Goal: Information Seeking & Learning: Learn about a topic

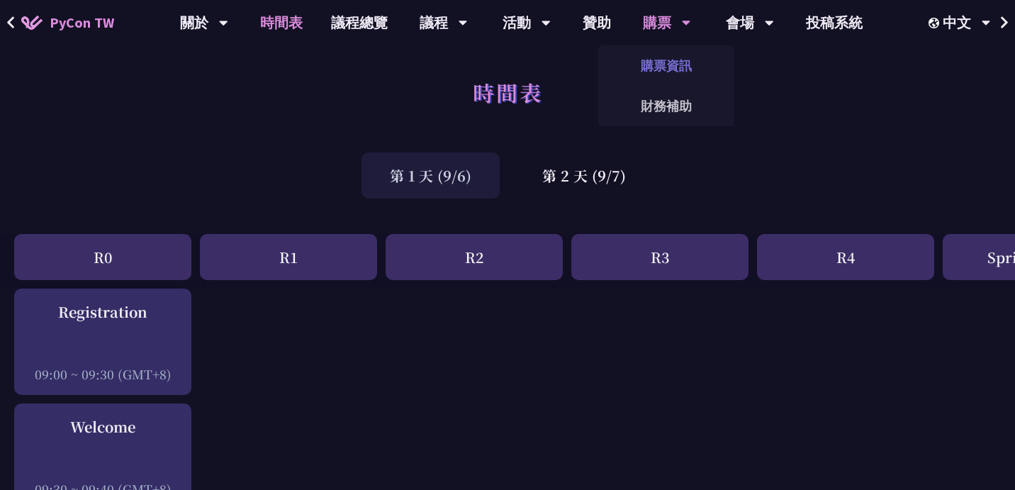
click at [658, 65] on link "購票資訊" at bounding box center [667, 65] width 136 height 33
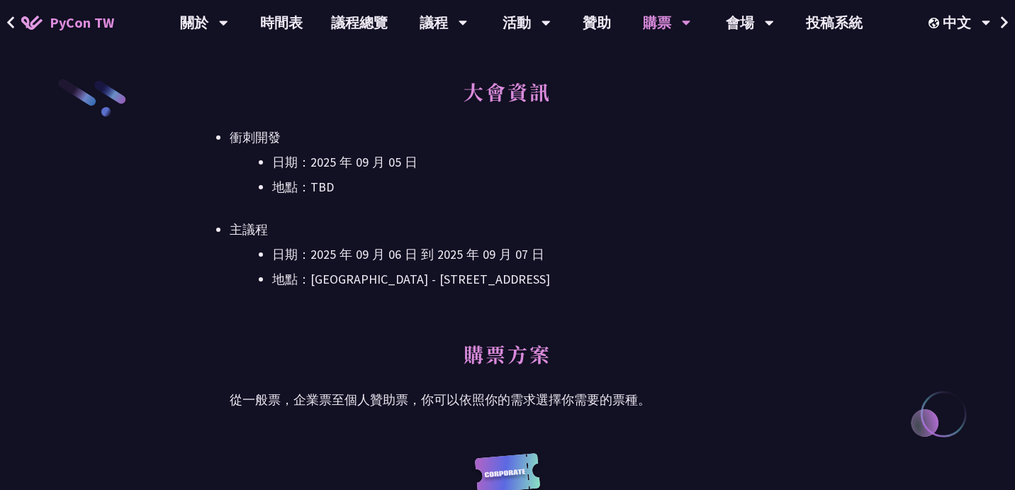
scroll to position [406, 0]
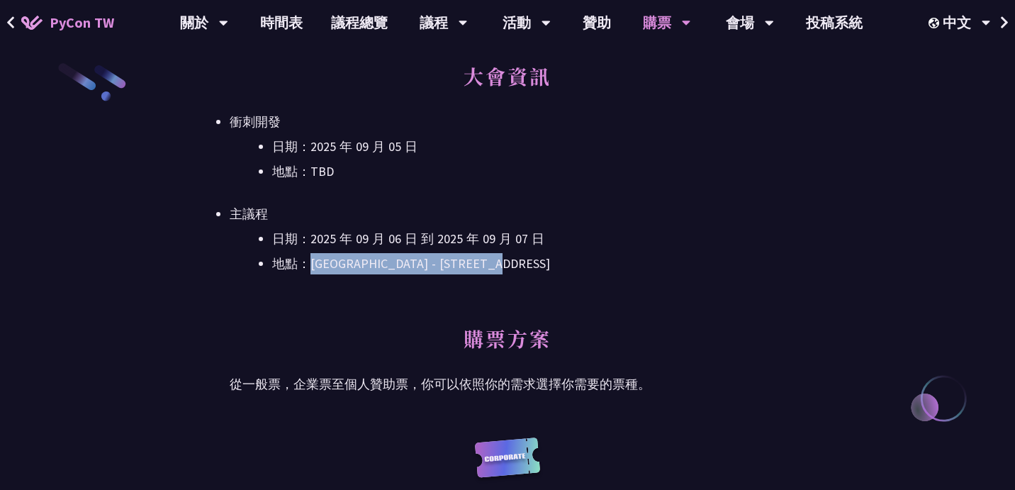
drag, startPoint x: 309, startPoint y: 269, endPoint x: 565, endPoint y: 261, distance: 256.1
click at [565, 261] on li "地點：台北文創 6 樓 - ​台北市信義區菸廠路 88 號 6 樓" at bounding box center [528, 263] width 513 height 21
copy li "台北文創 6 樓 - ​台北市信義區菸廠路 88 號 6 樓"
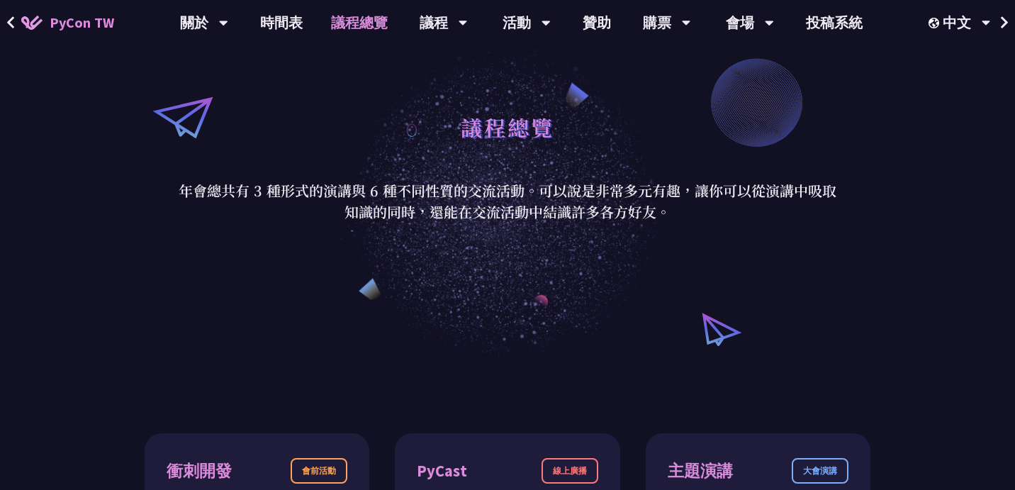
scroll to position [121, 0]
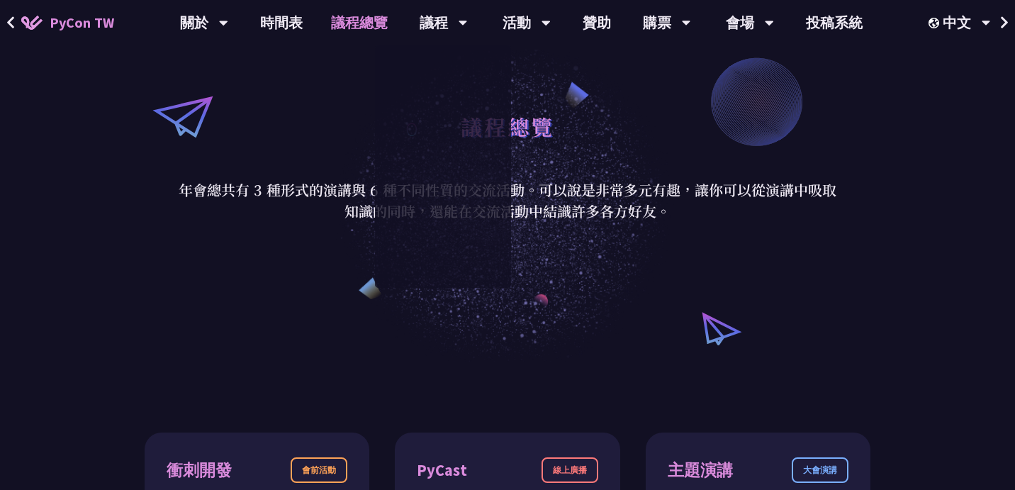
click at [329, 293] on div "議程總覽 年會總共有 3 種形式的演講與 6 種不同性質的交流活動。可以說是非常多元有趣，讓你可以從演講中吸取知識的同時，還能在交流活動中結識許多各方好友。" at bounding box center [507, 163] width 1015 height 397
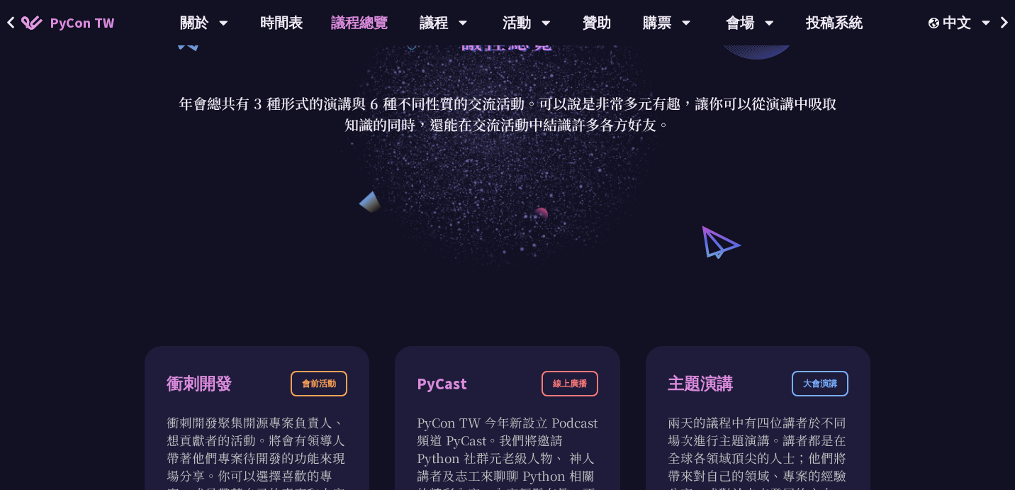
scroll to position [0, 0]
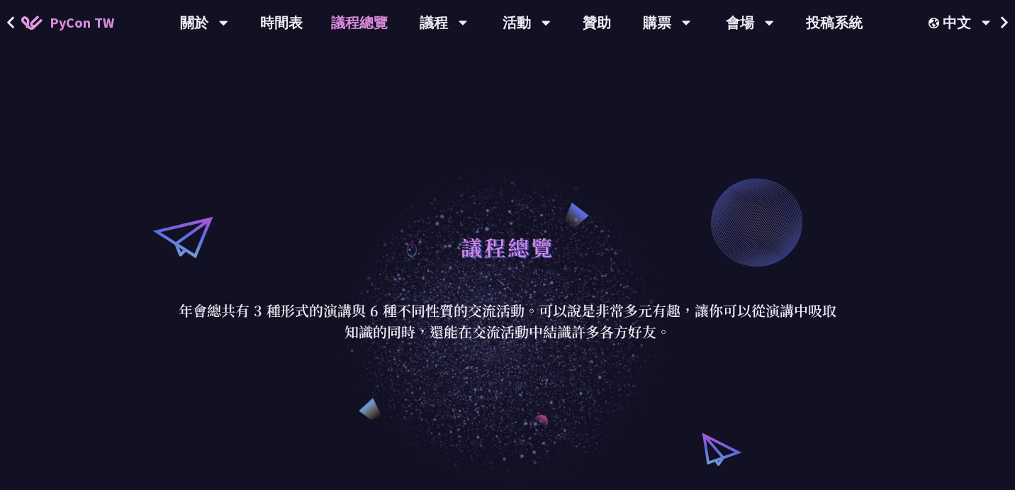
click at [352, 210] on div "議程總覽 年會總共有 3 種形式的演講與 6 種不同性質的交流活動。可以說是非常多元有趣，讓你可以從演講中吸取知識的同時，還能在交流活動中結識許多各方好友。" at bounding box center [507, 283] width 1015 height 397
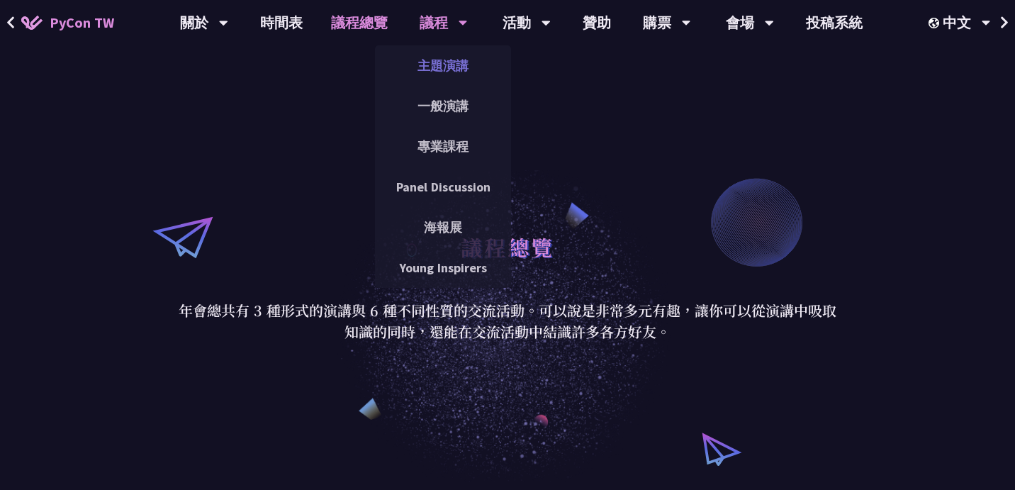
click at [455, 62] on link "主題演講" at bounding box center [443, 65] width 136 height 33
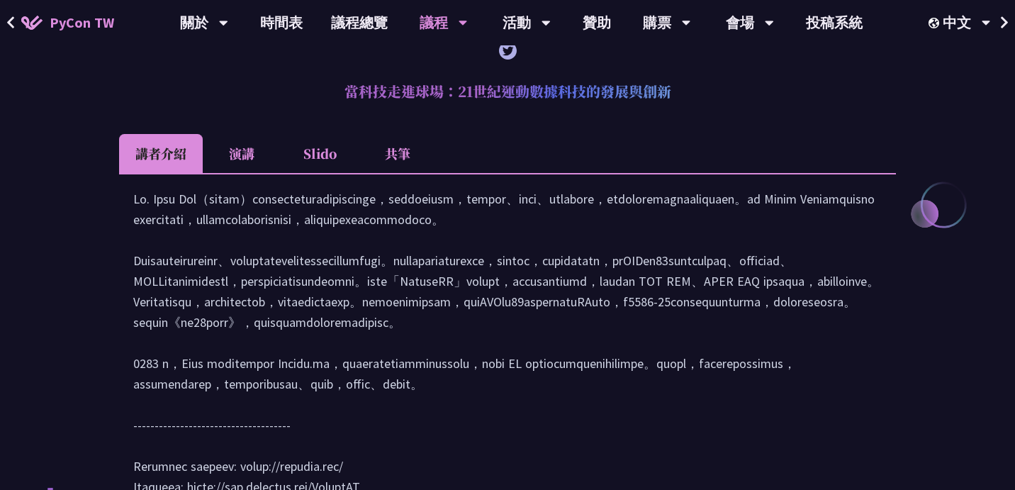
scroll to position [615, 0]
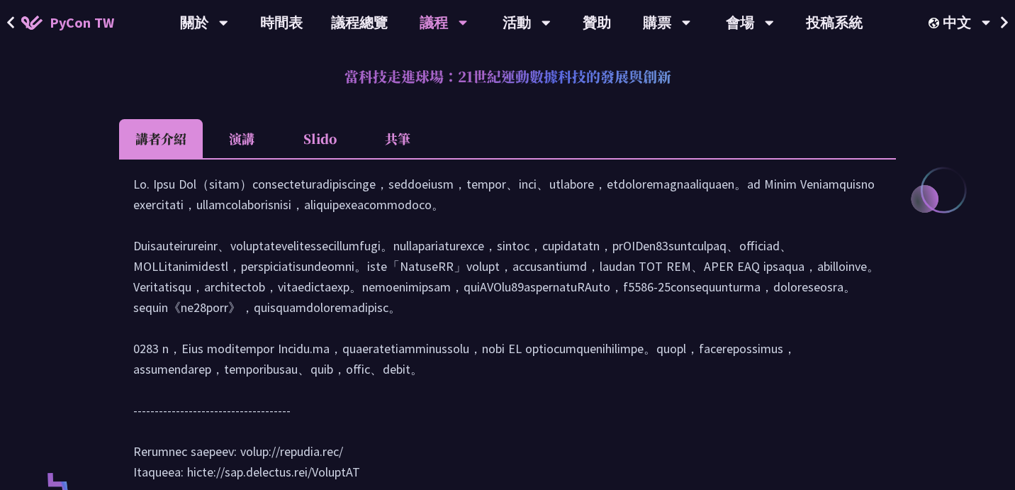
click at [223, 133] on li "演講" at bounding box center [242, 138] width 78 height 39
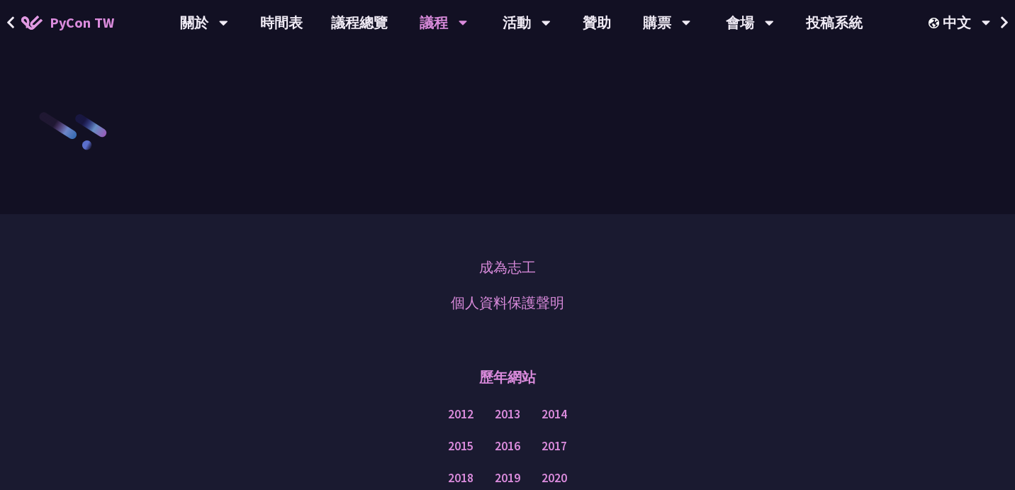
scroll to position [2107, 0]
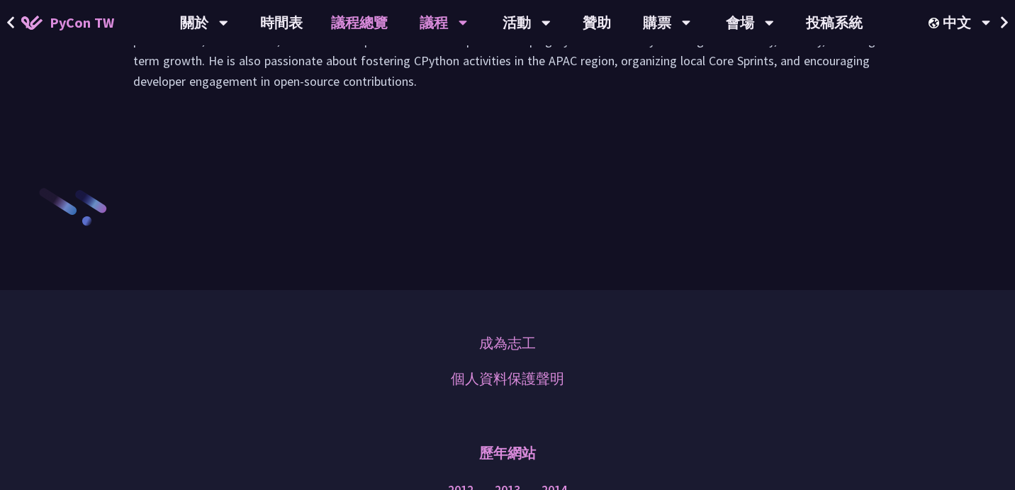
click at [377, 27] on link "議程總覽" at bounding box center [359, 22] width 85 height 45
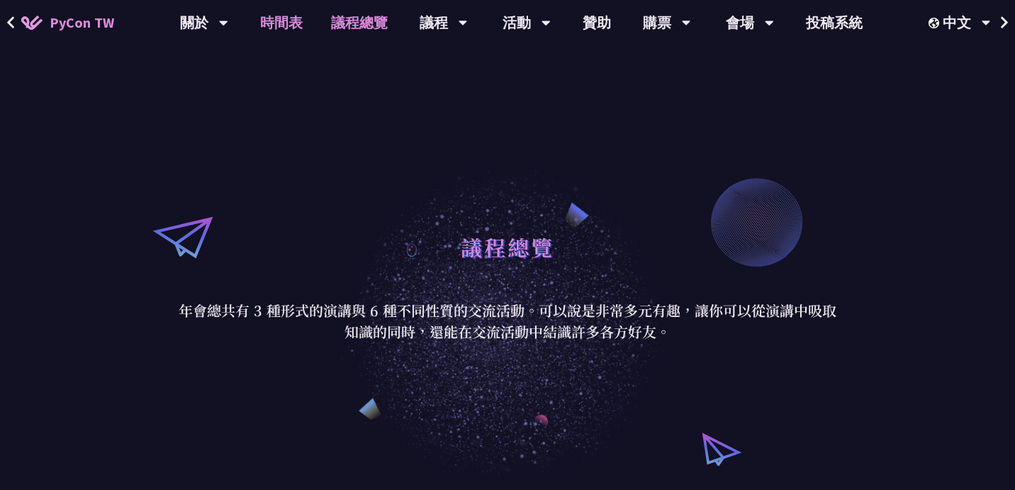
click at [286, 19] on link "時間表" at bounding box center [281, 22] width 71 height 45
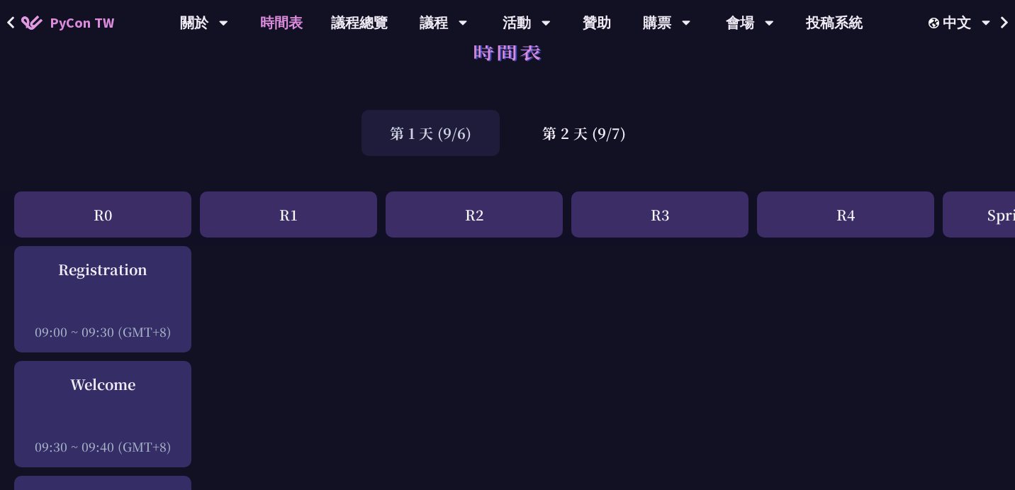
scroll to position [43, 0]
click at [604, 134] on div "第 2 天 (9/7)" at bounding box center [584, 132] width 140 height 46
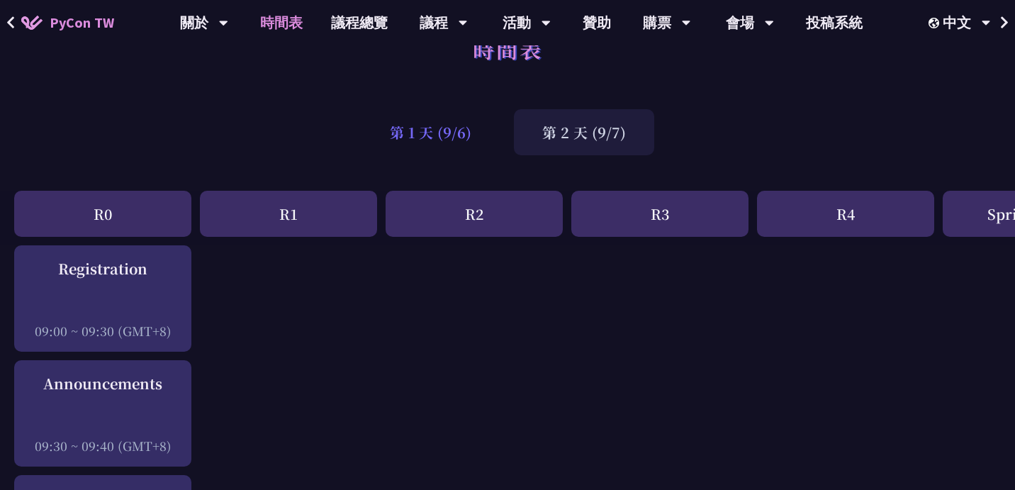
click at [473, 128] on div "第 1 天 (9/6)" at bounding box center [431, 132] width 138 height 46
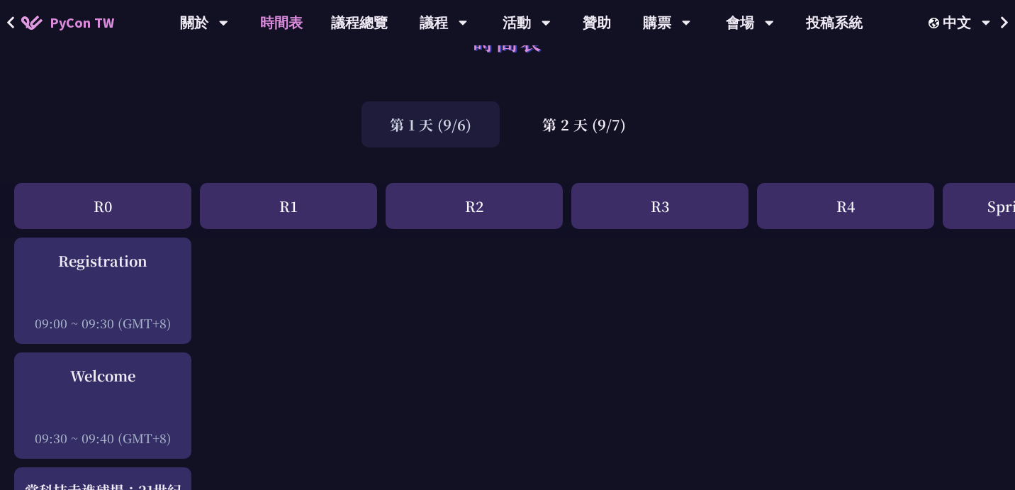
scroll to position [0, 0]
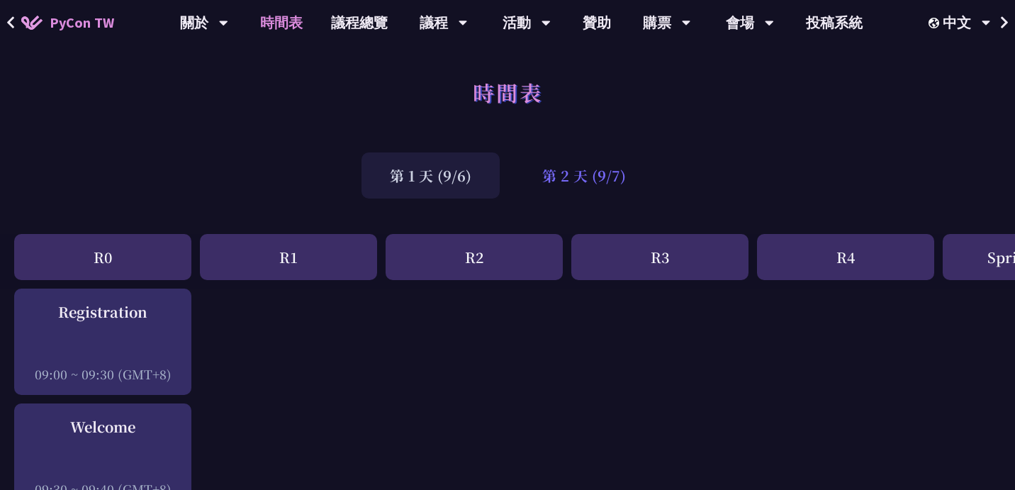
click at [605, 193] on div "第 2 天 (9/7)" at bounding box center [584, 175] width 140 height 46
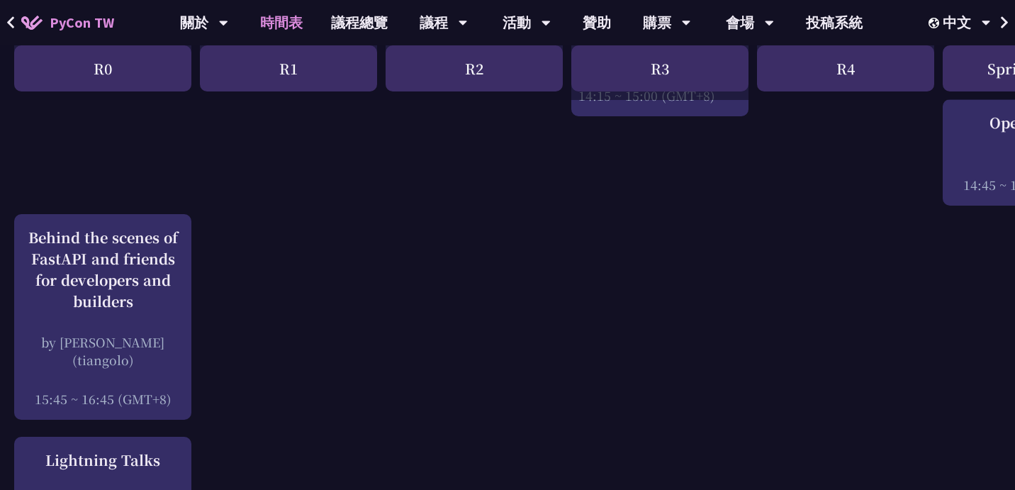
scroll to position [1769, 0]
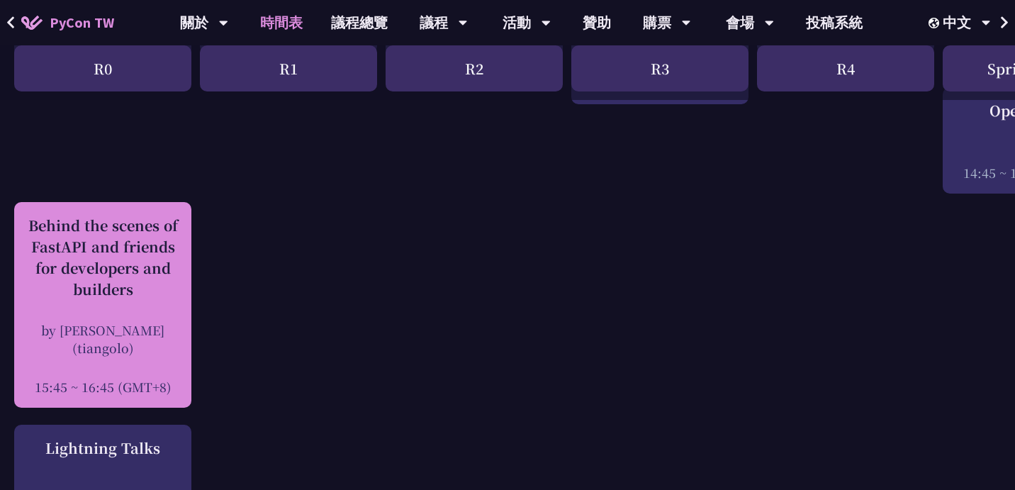
click at [83, 306] on div "Behind the scenes of FastAPI and friends for developers and builders by [PERSON…" at bounding box center [102, 305] width 163 height 181
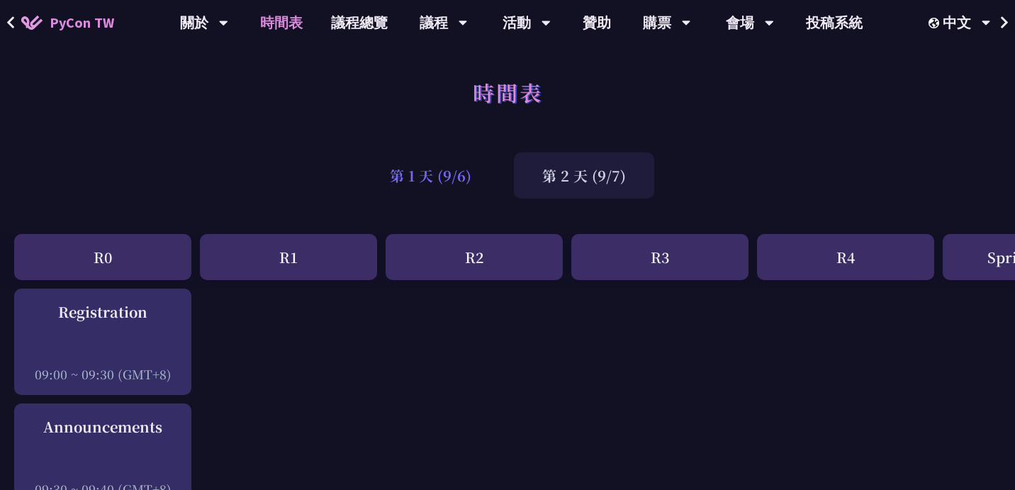
click at [445, 179] on div "第 1 天 (9/6)" at bounding box center [431, 175] width 138 height 46
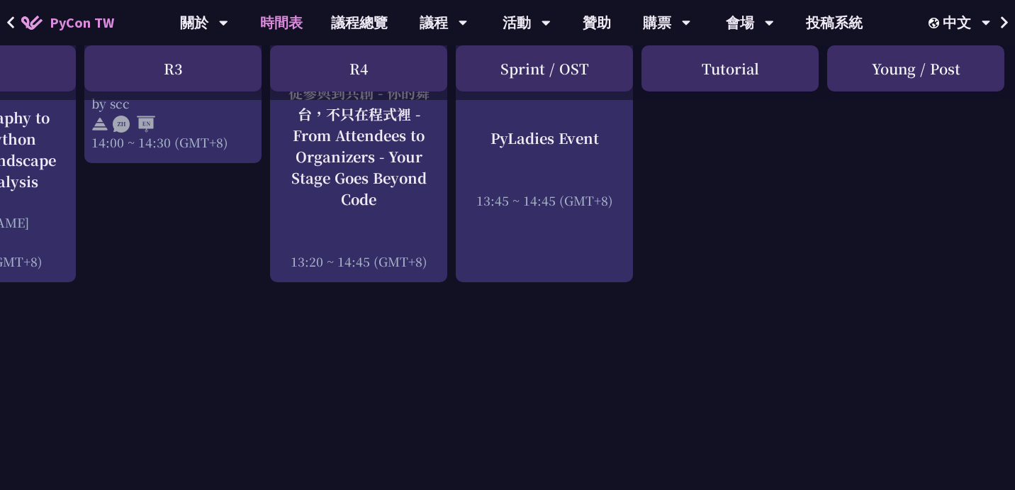
scroll to position [1644, 491]
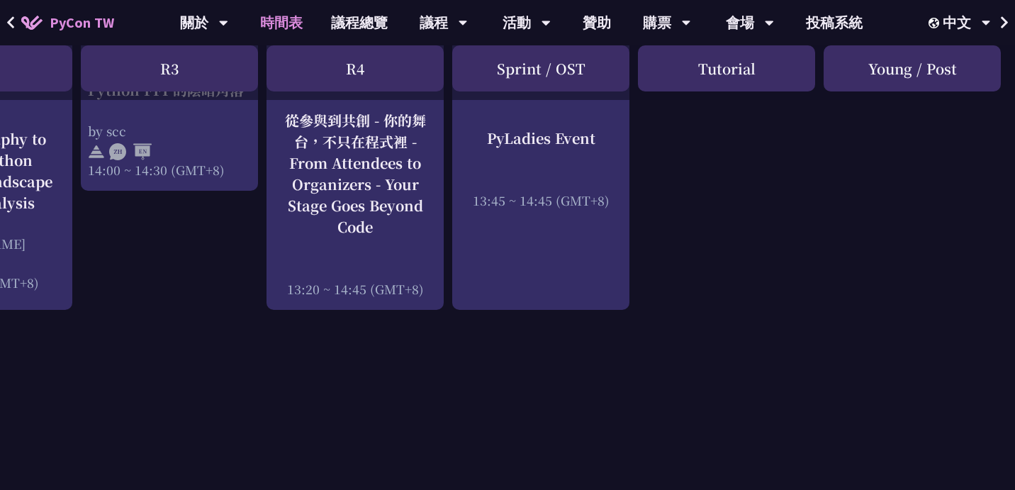
scroll to position [1616, 0]
